Goal: Use online tool/utility: Utilize a website feature to perform a specific function

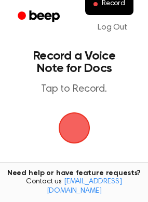
click at [84, 131] on span "button" at bounding box center [73, 127] width 35 height 35
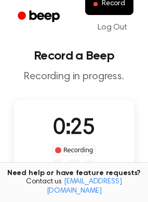
scroll to position [52, 0]
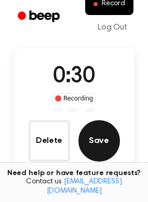
click at [101, 124] on button "Save" at bounding box center [98, 140] width 41 height 41
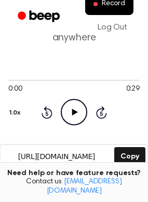
click at [81, 114] on icon "Play Audio" at bounding box center [74, 112] width 26 height 26
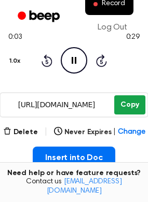
click at [130, 97] on button "Copy" at bounding box center [129, 104] width 31 height 19
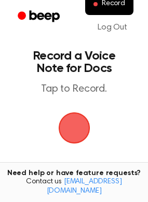
click at [76, 126] on span "button" at bounding box center [74, 128] width 40 height 40
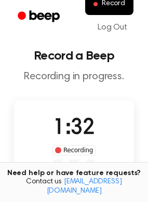
scroll to position [104, 0]
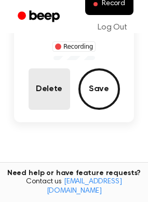
click at [33, 78] on button "Delete" at bounding box center [48, 88] width 41 height 41
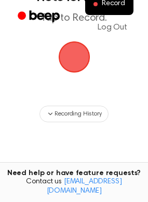
scroll to position [0, 0]
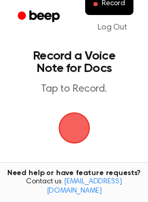
click at [66, 122] on span "button" at bounding box center [74, 128] width 34 height 34
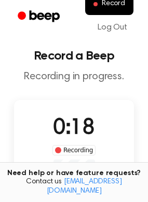
scroll to position [104, 0]
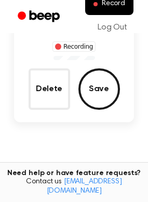
click at [26, 90] on div "0:18 Recording Delete Save" at bounding box center [74, 59] width 120 height 101
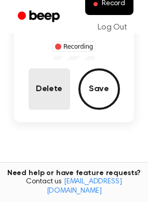
click at [40, 88] on button "Delete" at bounding box center [48, 88] width 41 height 41
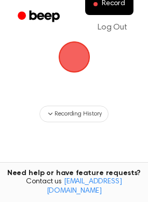
scroll to position [19, 0]
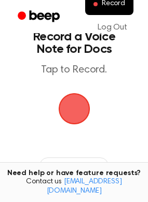
click at [71, 107] on span "button" at bounding box center [74, 108] width 29 height 29
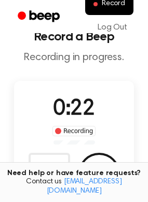
click at [59, 151] on div "0:22 Recording Delete Save" at bounding box center [74, 143] width 120 height 101
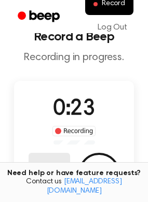
click at [54, 158] on button "Delete" at bounding box center [48, 173] width 41 height 41
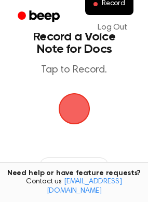
click at [80, 109] on span "button" at bounding box center [74, 108] width 29 height 29
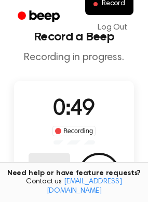
click at [53, 160] on button "Delete" at bounding box center [48, 173] width 41 height 41
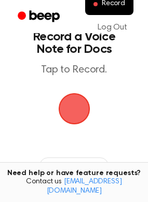
click at [68, 106] on span "button" at bounding box center [74, 109] width 34 height 34
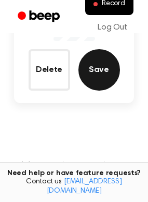
click at [106, 75] on button "Save" at bounding box center [98, 69] width 41 height 41
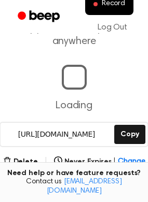
scroll to position [81, 0]
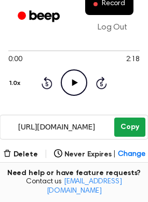
click at [124, 126] on button "Copy" at bounding box center [129, 127] width 31 height 19
